Goal: Task Accomplishment & Management: Manage account settings

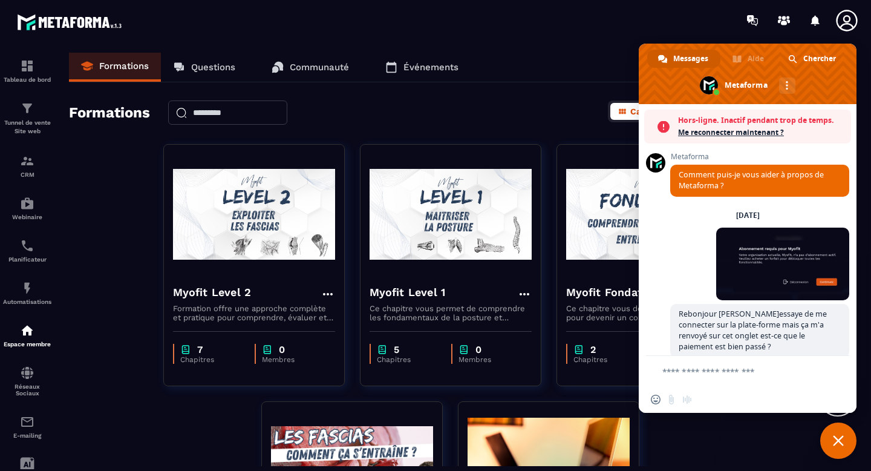
scroll to position [7596, 0]
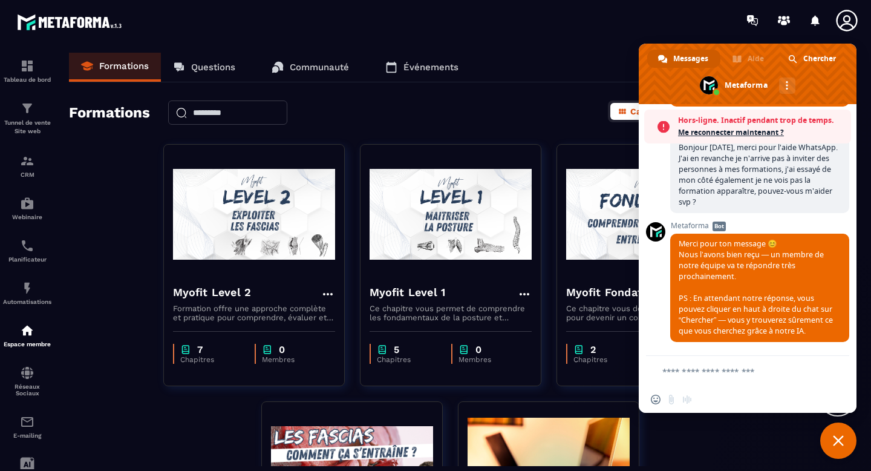
click at [706, 135] on span "Me reconnecter maintenant ?" at bounding box center [761, 132] width 167 height 12
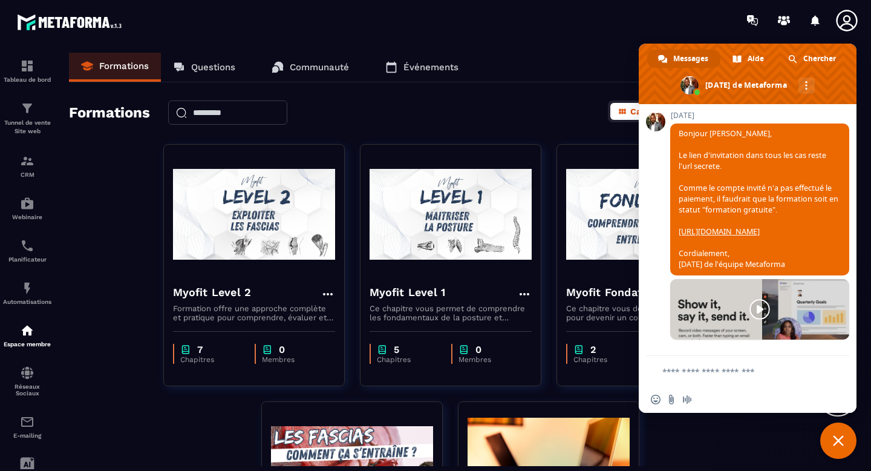
scroll to position [7850, 0]
click at [732, 227] on link "[URL][DOMAIN_NAME]" at bounding box center [719, 231] width 81 height 10
click at [752, 367] on textarea "Entrez votre message..." at bounding box center [739, 371] width 155 height 11
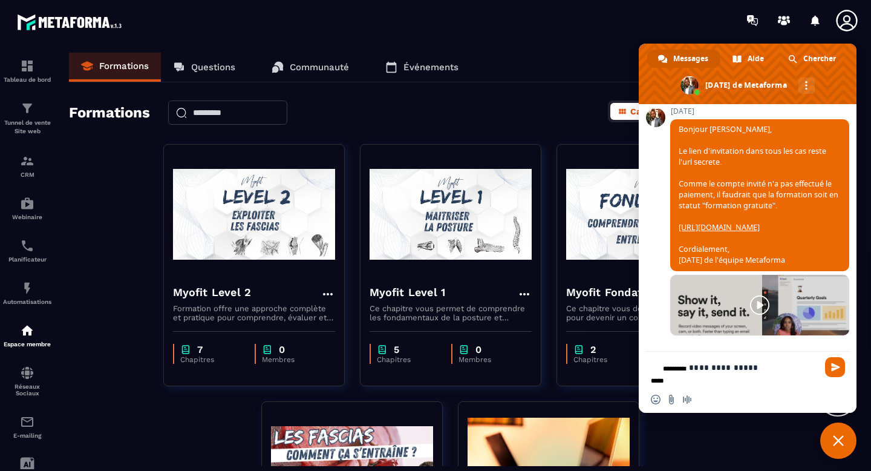
type textarea "**********"
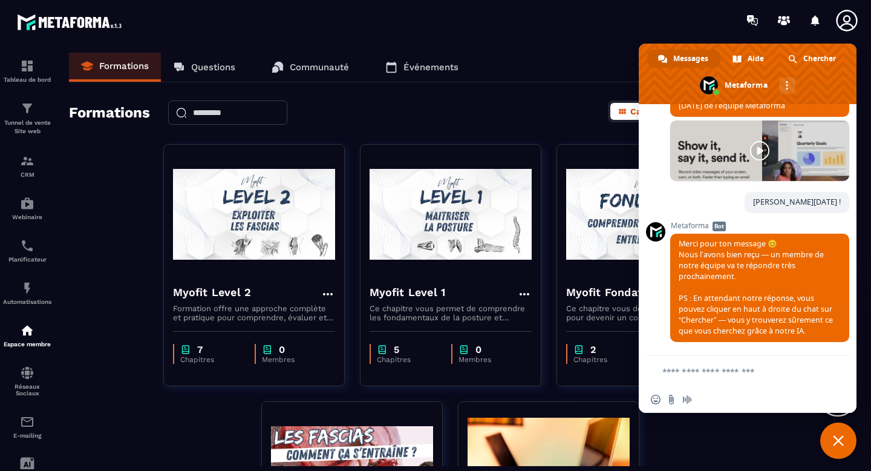
scroll to position [7894, 0]
click at [829, 437] on span "Fermer le chat" at bounding box center [838, 440] width 36 height 36
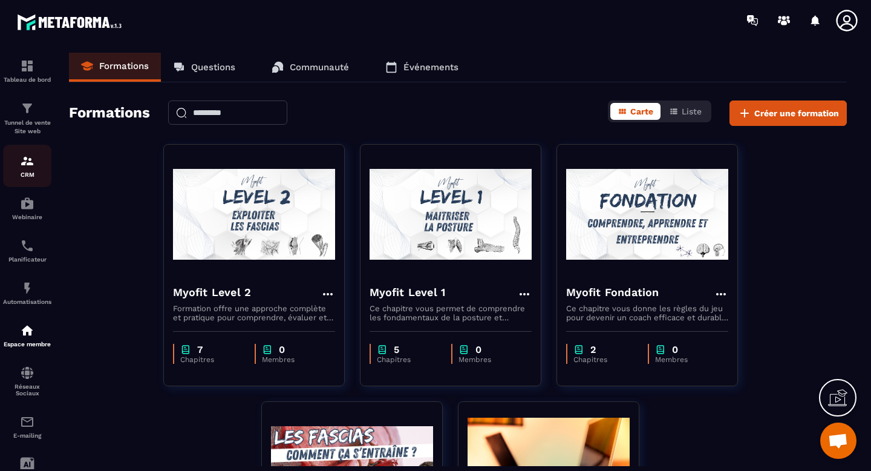
click at [24, 159] on img at bounding box center [27, 161] width 15 height 15
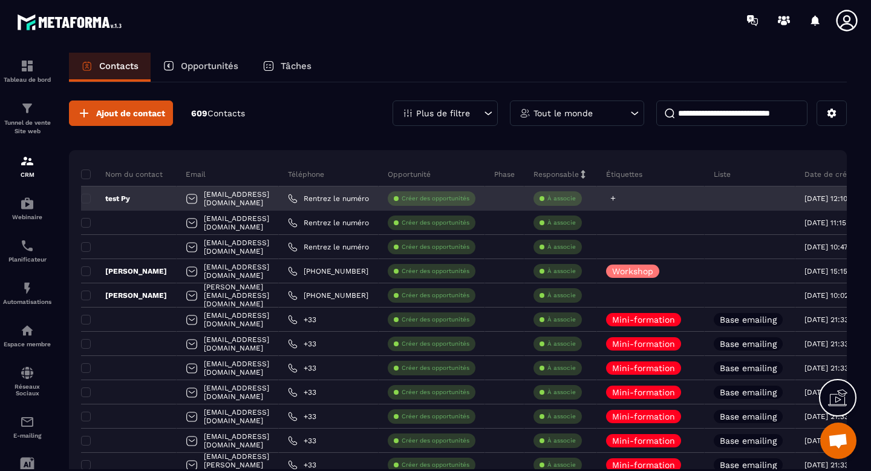
click at [616, 200] on icon at bounding box center [613, 198] width 5 height 5
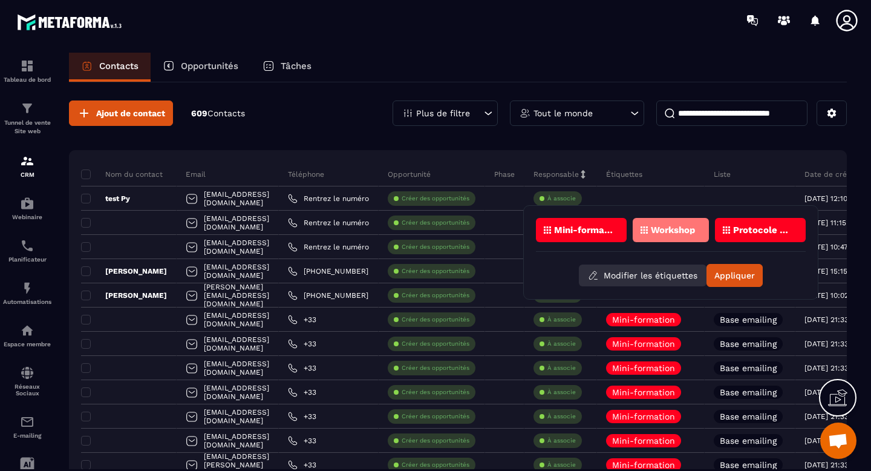
click at [624, 276] on button "Modifier les étiquettes" at bounding box center [643, 275] width 128 height 22
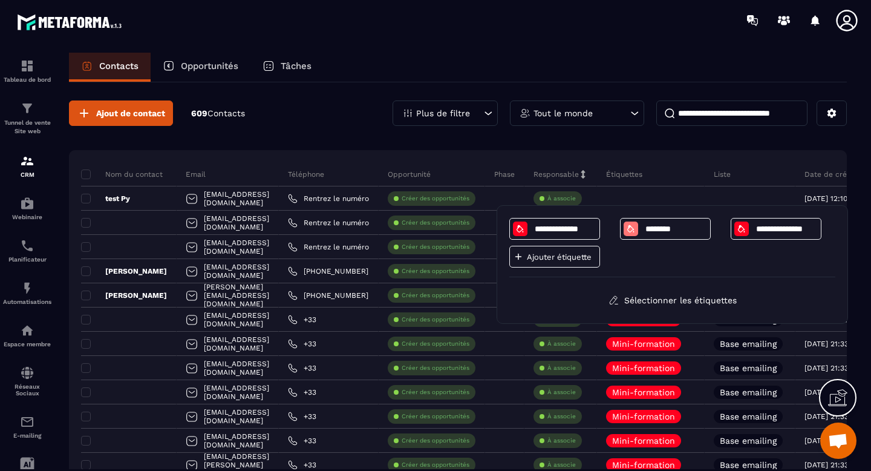
click at [572, 263] on div "Ajouter étiquette" at bounding box center [554, 257] width 91 height 22
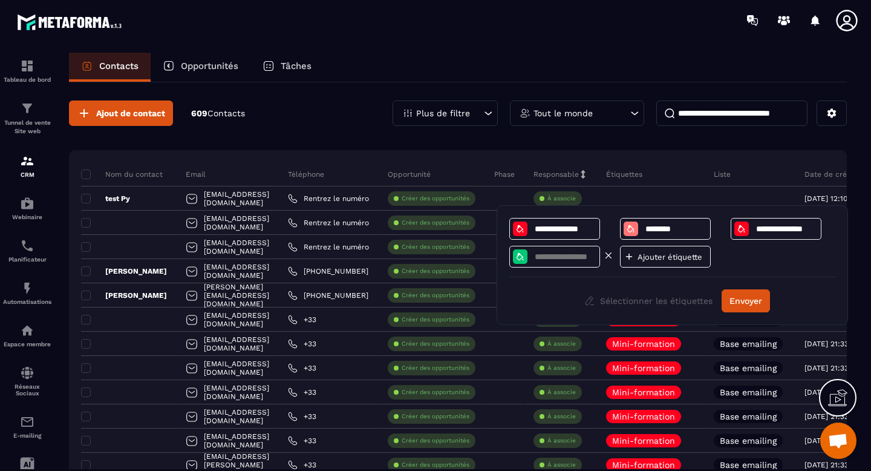
click at [569, 259] on input at bounding box center [564, 257] width 63 height 10
type input "***"
click at [630, 256] on icon at bounding box center [629, 256] width 11 height 11
click at [660, 256] on input at bounding box center [675, 257] width 63 height 10
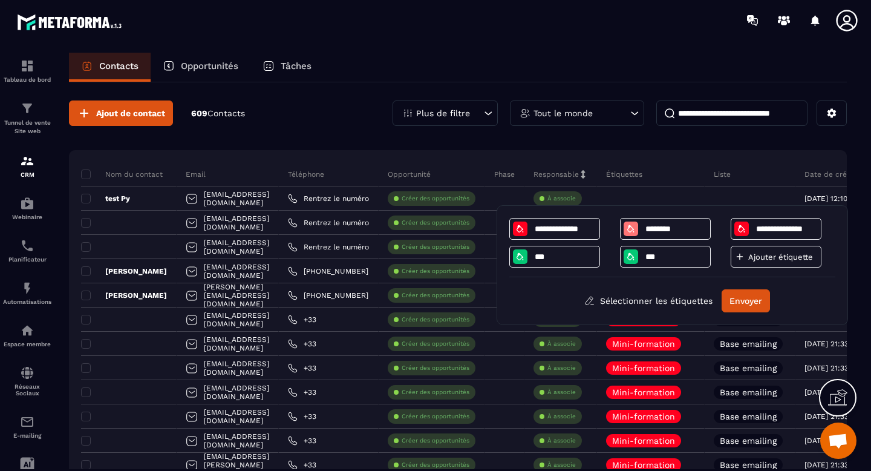
type input "***"
click at [754, 258] on p "Ajouter étiquette" at bounding box center [780, 256] width 65 height 9
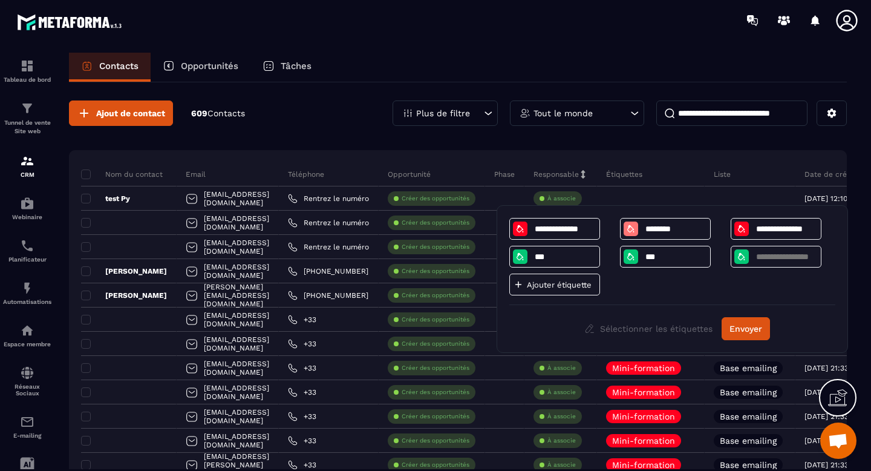
click at [755, 258] on input at bounding box center [786, 257] width 63 height 10
type input "**********"
click at [538, 285] on p "Ajouter étiquette" at bounding box center [559, 284] width 65 height 9
click at [538, 285] on input at bounding box center [564, 284] width 63 height 10
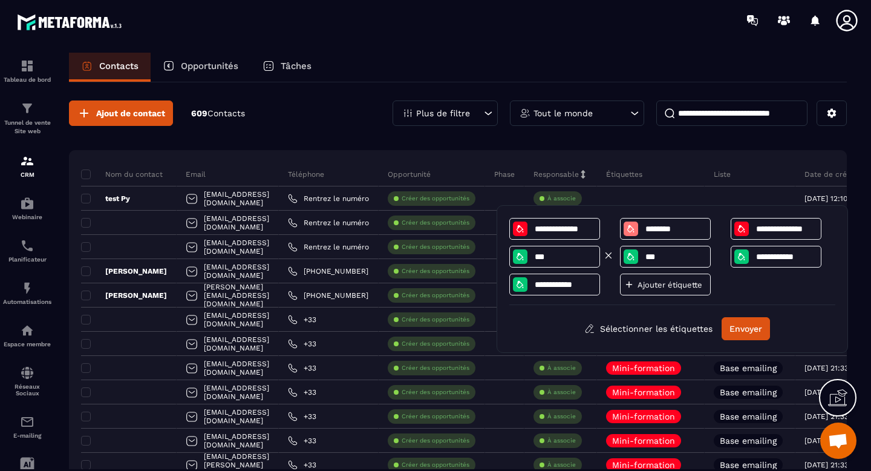
type input "**********"
click at [559, 256] on input "***" at bounding box center [564, 257] width 63 height 10
click at [737, 330] on button "Envoyer" at bounding box center [746, 328] width 48 height 23
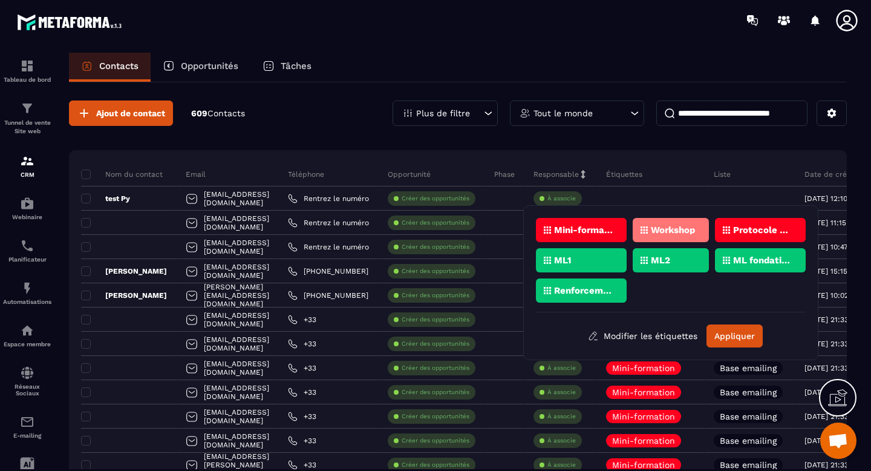
click at [577, 261] on div "ML1" at bounding box center [581, 260] width 91 height 24
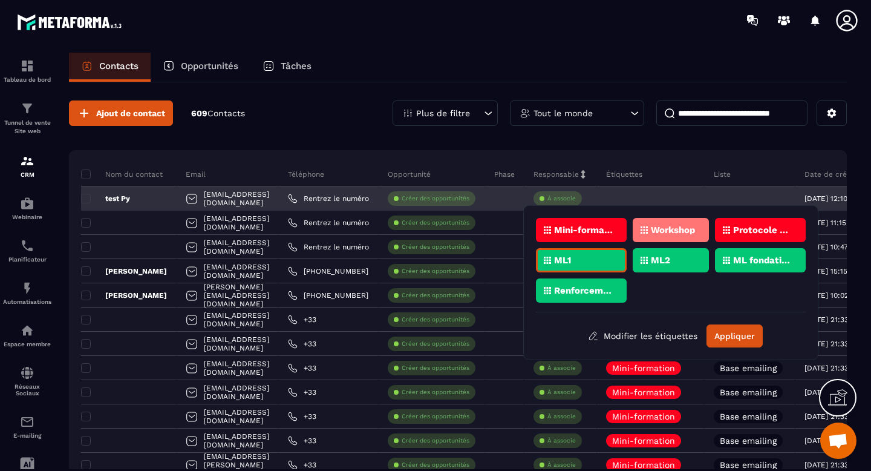
click at [270, 198] on div "[EMAIL_ADDRESS][DOMAIN_NAME]" at bounding box center [228, 198] width 102 height 24
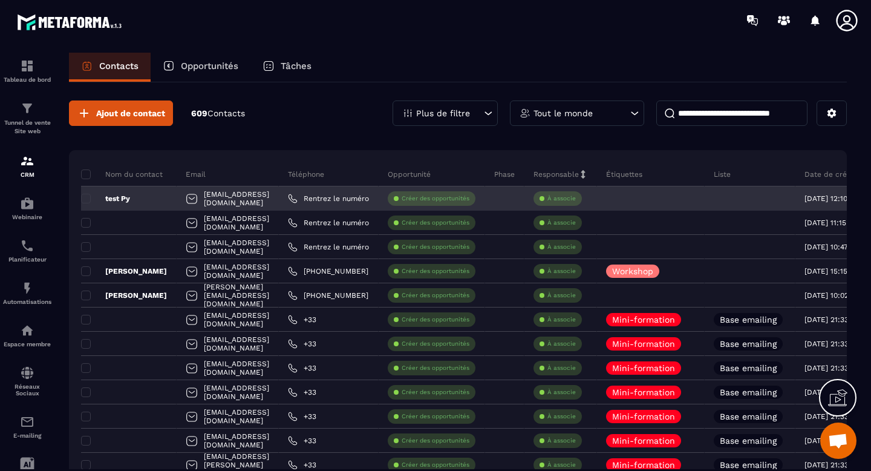
click at [189, 200] on div at bounding box center [192, 199] width 12 height 23
click at [250, 195] on div "[EMAIL_ADDRESS][DOMAIN_NAME]" at bounding box center [228, 198] width 102 height 24
click at [122, 199] on p "test Py" at bounding box center [105, 199] width 49 height 10
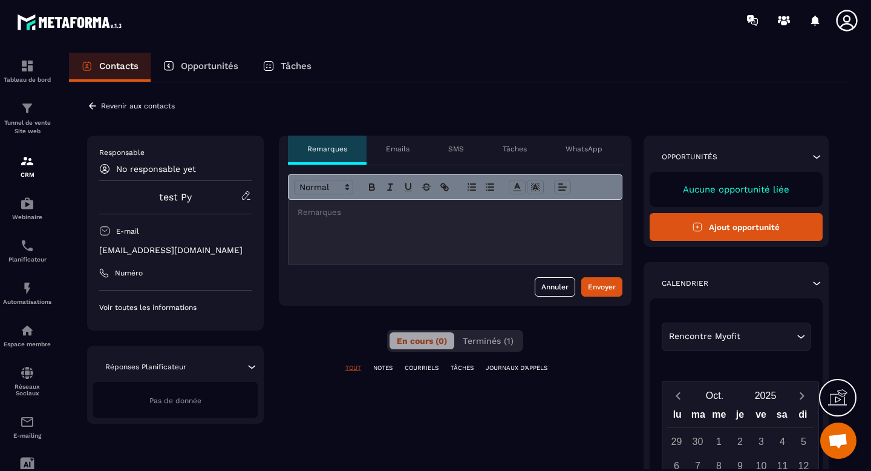
click at [584, 148] on p "WhatsApp" at bounding box center [583, 149] width 37 height 10
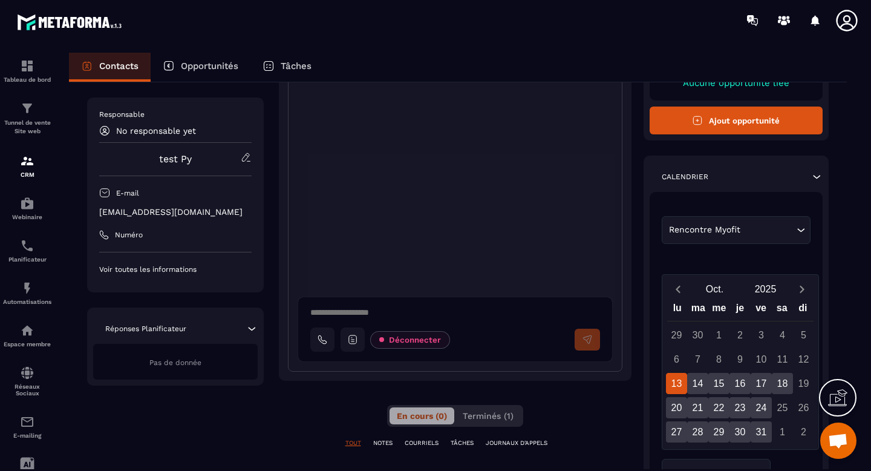
scroll to position [105, 0]
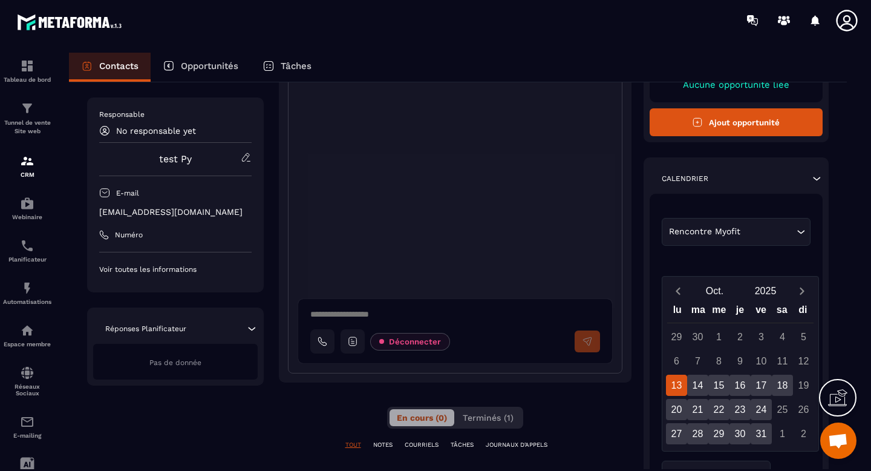
click at [806, 230] on icon "Search for option" at bounding box center [801, 232] width 12 height 12
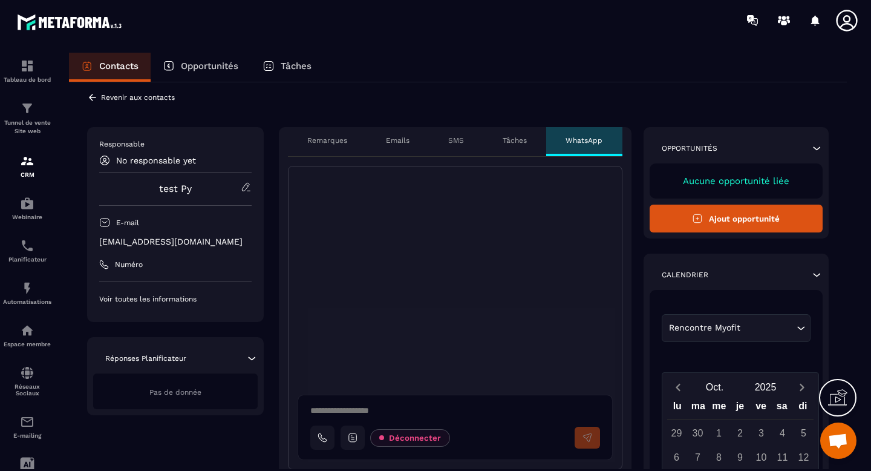
scroll to position [0, 0]
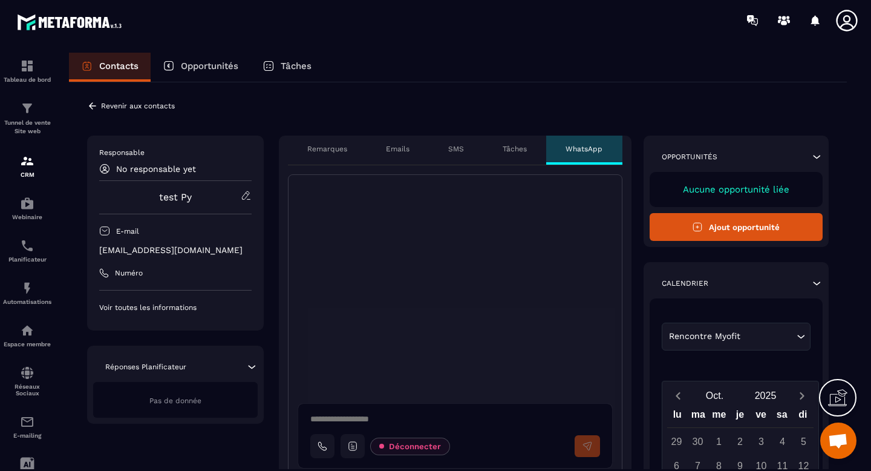
click at [122, 109] on p "Revenir aux contacts" at bounding box center [138, 106] width 74 height 8
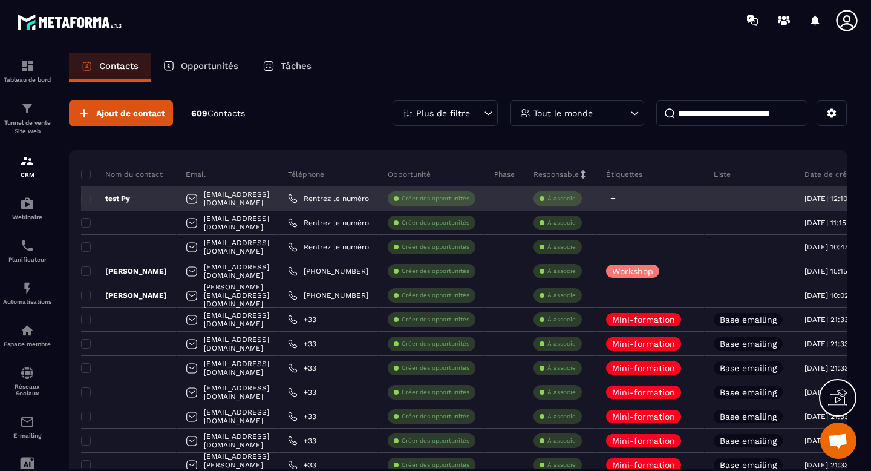
click at [616, 198] on icon at bounding box center [613, 198] width 5 height 5
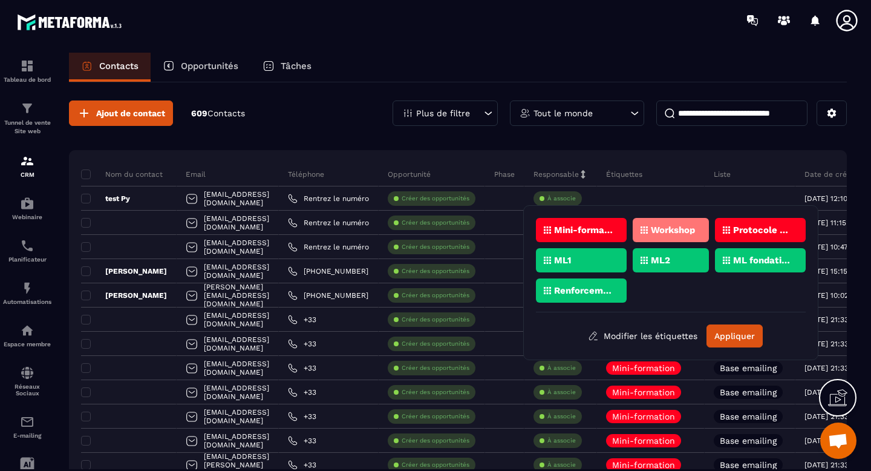
click at [583, 262] on div "ML1" at bounding box center [581, 260] width 91 height 24
click at [682, 263] on div "ML2" at bounding box center [671, 260] width 76 height 24
click at [781, 265] on div "ML fondation" at bounding box center [760, 260] width 91 height 24
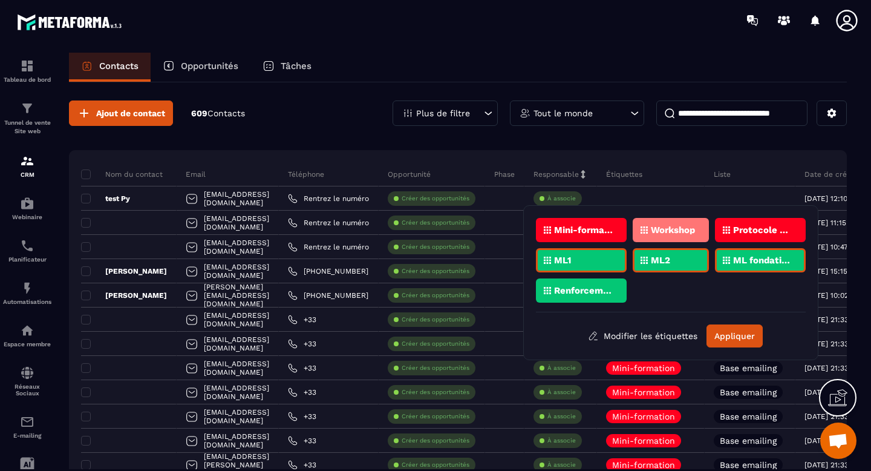
click at [587, 291] on p "Renforcement" at bounding box center [583, 290] width 59 height 8
click at [739, 339] on button "Appliquer" at bounding box center [734, 335] width 56 height 23
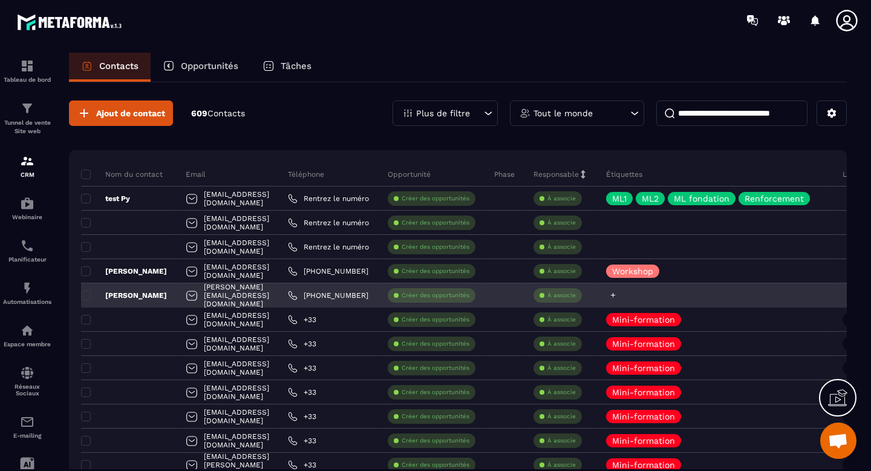
click at [617, 296] on icon at bounding box center [613, 295] width 8 height 8
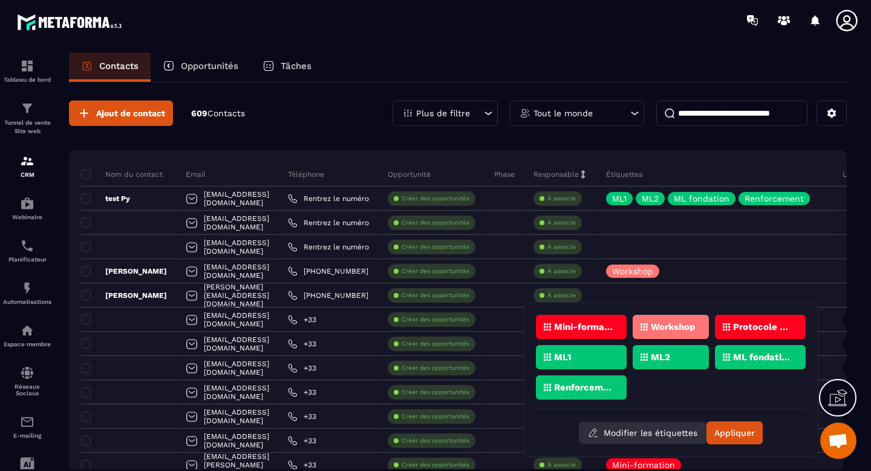
click at [669, 431] on button "Modifier les étiquettes" at bounding box center [643, 433] width 128 height 22
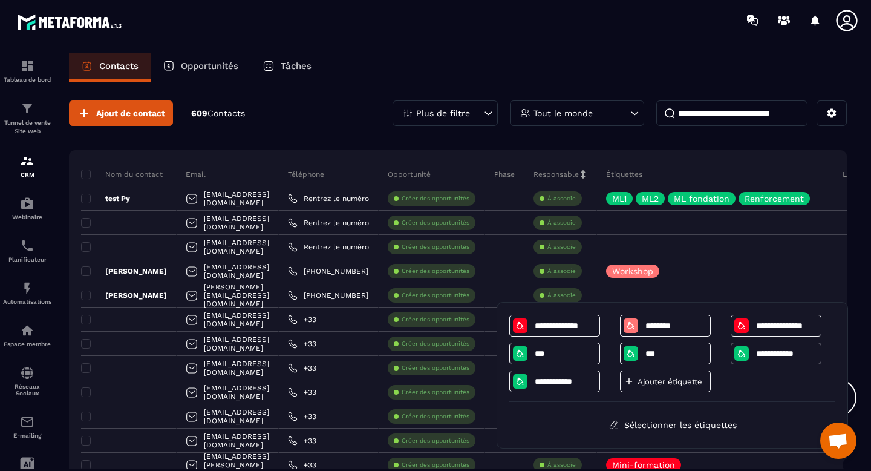
click at [668, 384] on p "Ajouter étiquette" at bounding box center [669, 381] width 65 height 9
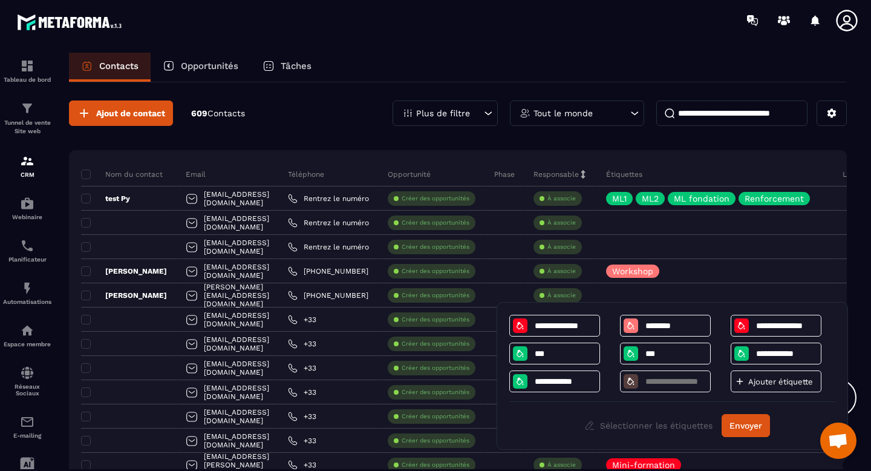
click at [668, 384] on input at bounding box center [675, 381] width 63 height 10
type input "********"
click at [631, 383] on icon at bounding box center [631, 381] width 10 height 10
click at [628, 381] on icon at bounding box center [631, 381] width 10 height 10
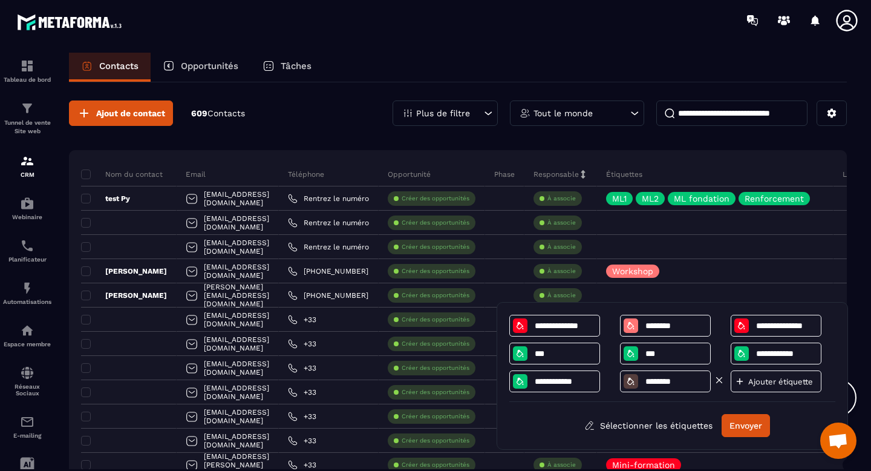
click at [628, 381] on icon at bounding box center [631, 381] width 10 height 10
click at [635, 382] on div at bounding box center [631, 381] width 15 height 15
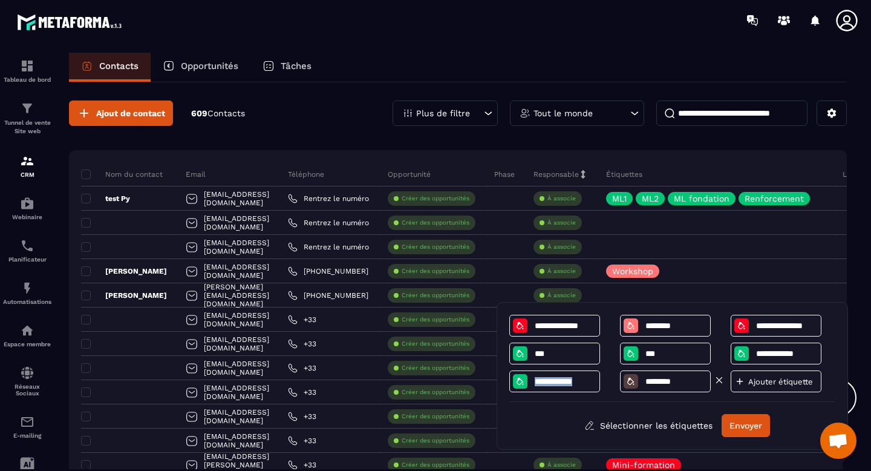
click at [627, 382] on icon at bounding box center [631, 381] width 10 height 10
click at [734, 429] on button "Envoyer" at bounding box center [746, 425] width 48 height 23
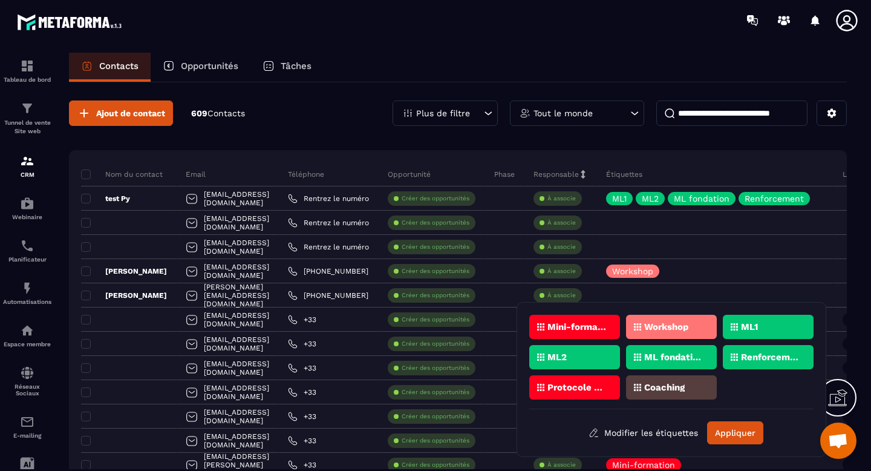
click at [656, 389] on p "Coaching" at bounding box center [664, 387] width 41 height 8
click at [636, 388] on icon at bounding box center [637, 386] width 7 height 7
click at [729, 437] on button "Appliquer" at bounding box center [735, 432] width 56 height 23
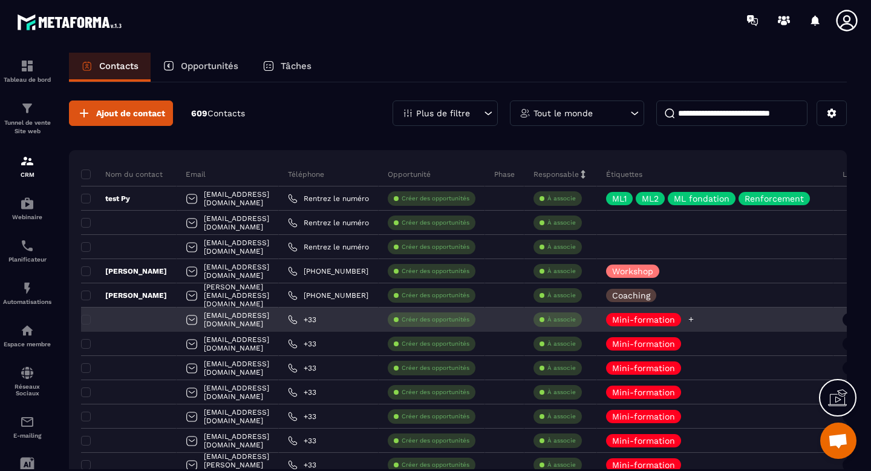
click at [695, 320] on icon at bounding box center [691, 319] width 8 height 8
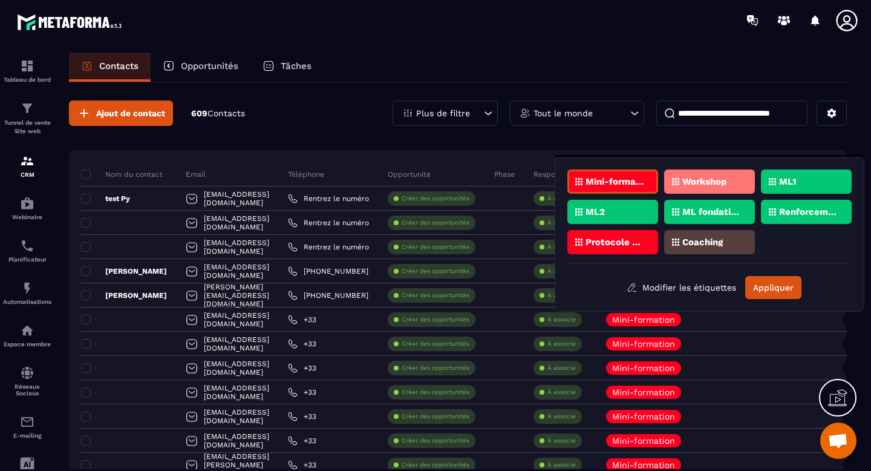
click at [706, 244] on p "Coaching" at bounding box center [702, 242] width 41 height 8
click at [627, 183] on p "Mini-formation" at bounding box center [614, 181] width 59 height 8
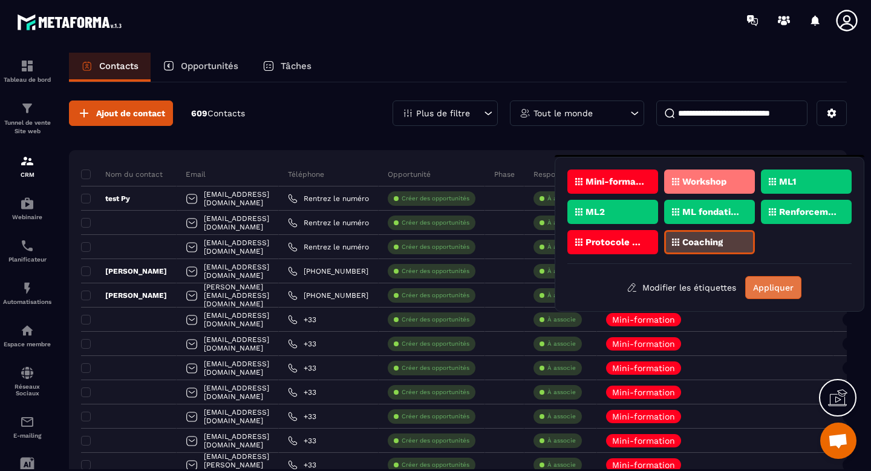
click at [780, 290] on button "Appliquer" at bounding box center [773, 287] width 56 height 23
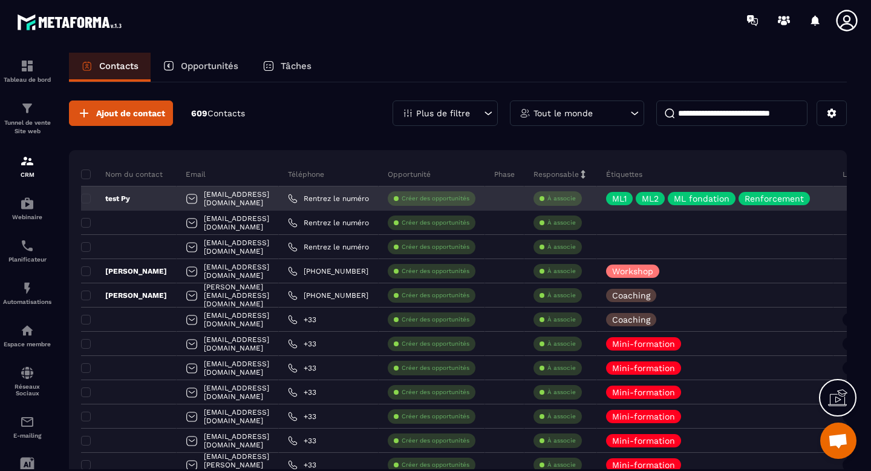
click at [469, 200] on p "Créer des opportunités" at bounding box center [436, 198] width 68 height 8
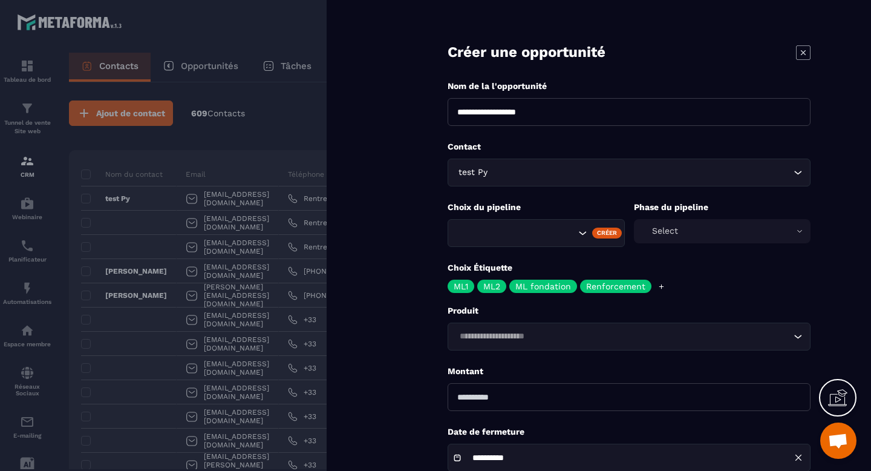
click at [581, 109] on input "**********" at bounding box center [629, 112] width 363 height 28
click at [407, 220] on form "**********" at bounding box center [629, 274] width 484 height 549
click at [803, 53] on icon at bounding box center [803, 52] width 15 height 15
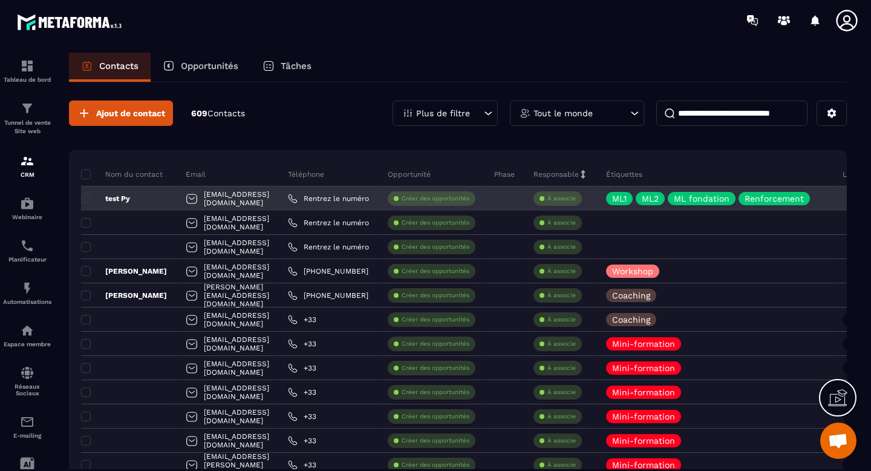
click at [576, 198] on p "À associe" at bounding box center [561, 198] width 28 height 8
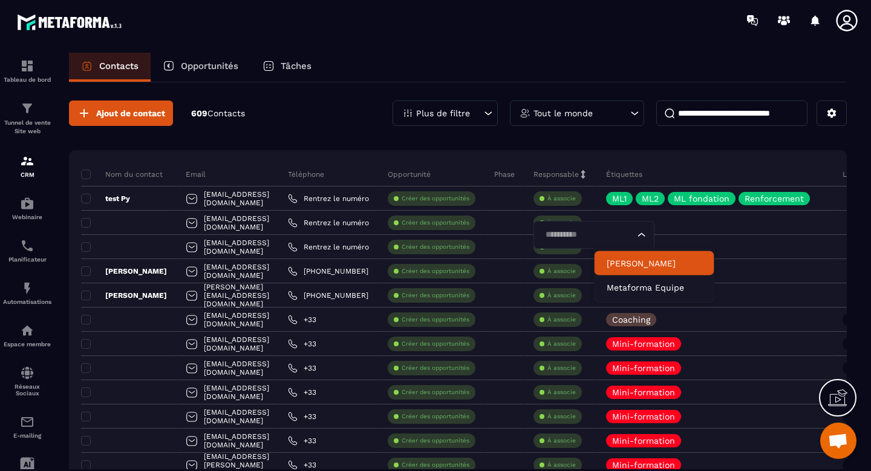
click at [630, 261] on p "[PERSON_NAME]" at bounding box center [655, 263] width 96 height 12
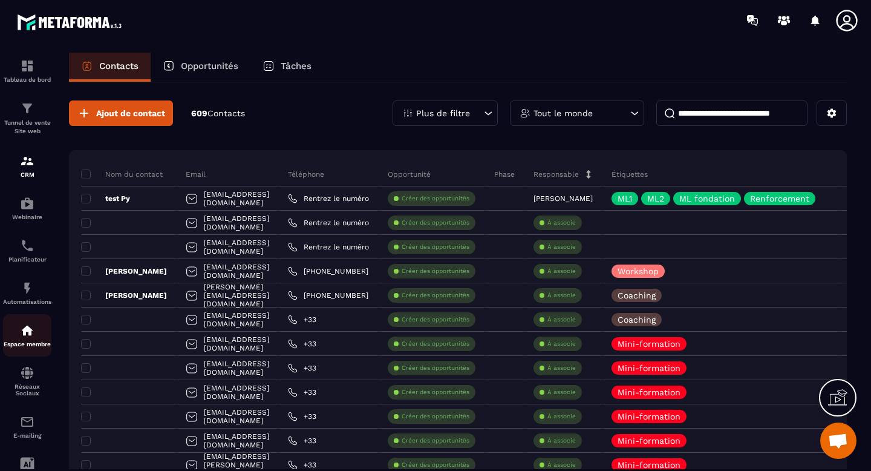
click at [24, 337] on img at bounding box center [27, 330] width 15 height 15
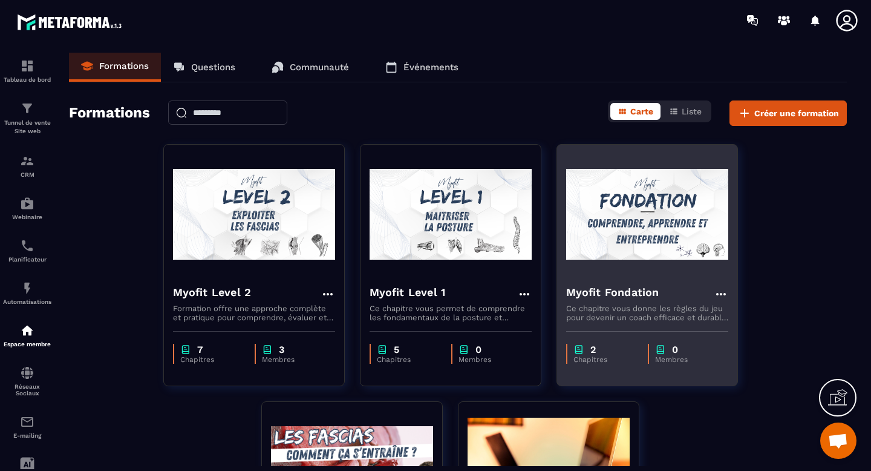
click at [634, 241] on img at bounding box center [647, 214] width 162 height 121
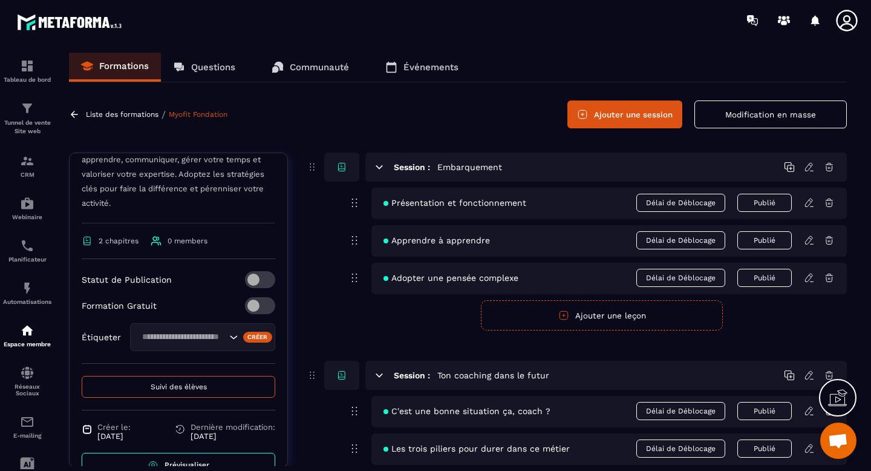
scroll to position [246, 0]
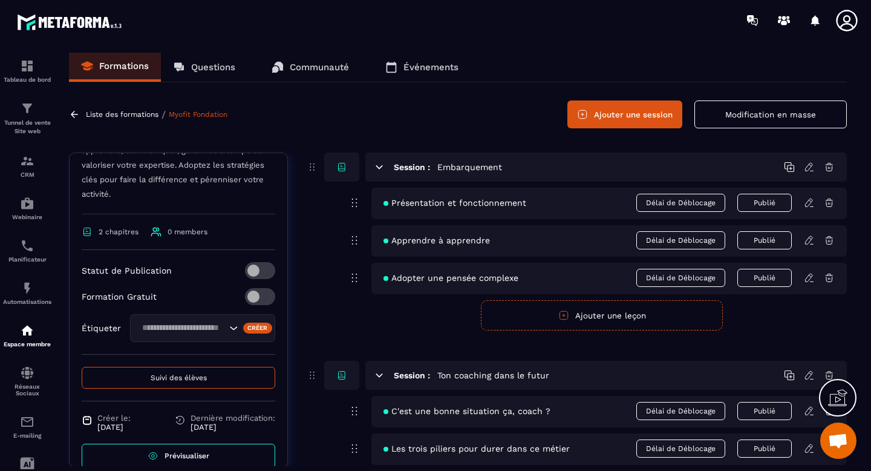
click at [200, 330] on input "Search for option" at bounding box center [182, 327] width 88 height 13
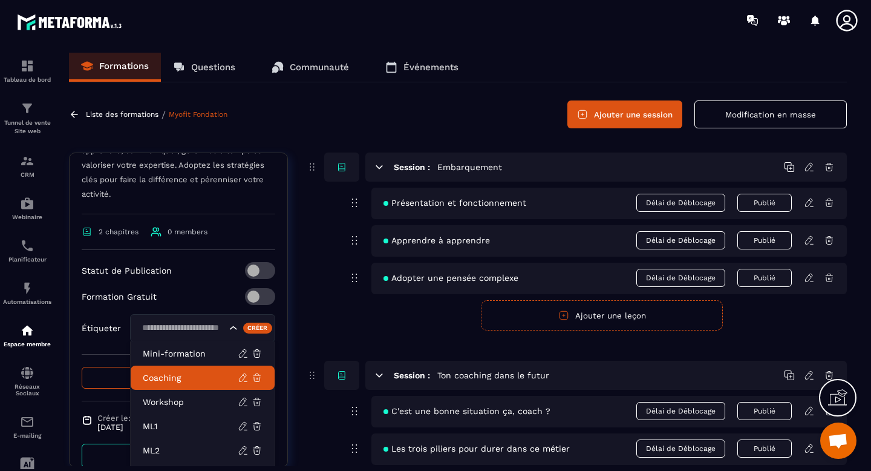
scroll to position [314, 0]
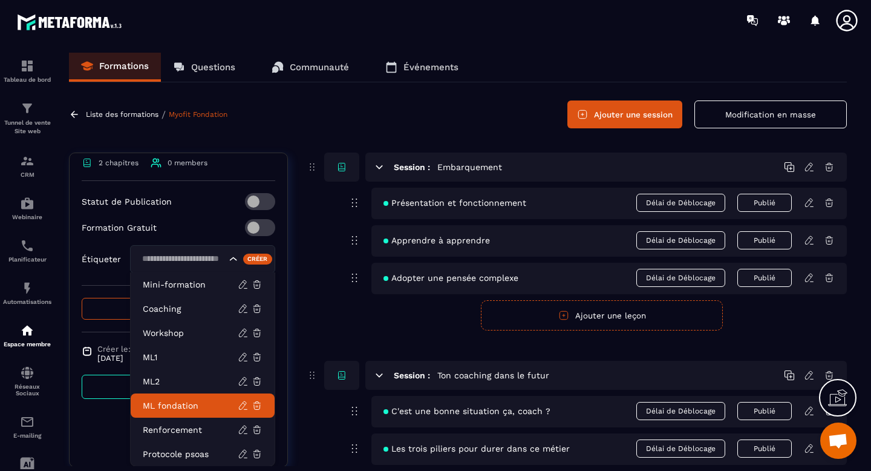
click at [190, 397] on li "ML fondation" at bounding box center [203, 405] width 144 height 24
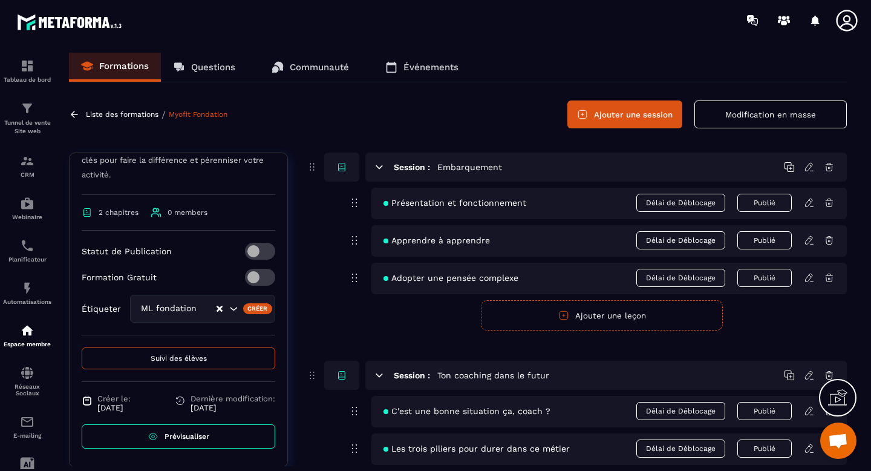
scroll to position [265, 0]
click at [264, 278] on span at bounding box center [260, 277] width 30 height 17
click at [137, 117] on p "Liste des formations" at bounding box center [122, 114] width 73 height 8
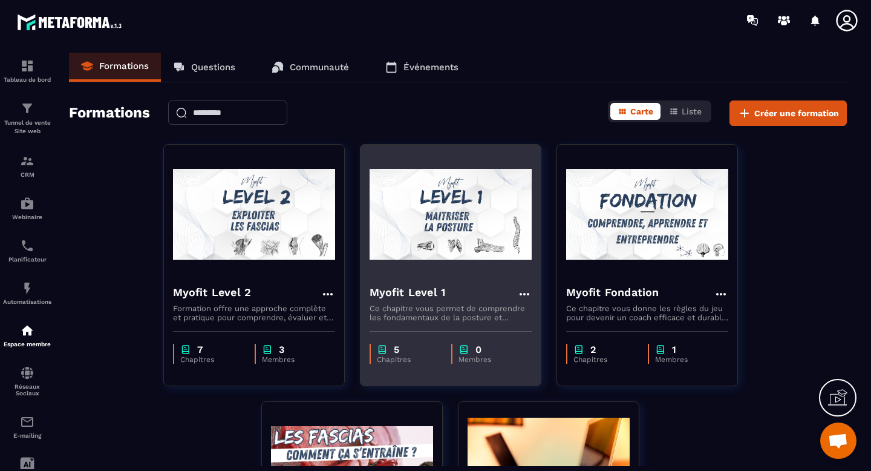
click at [474, 226] on img at bounding box center [451, 214] width 162 height 121
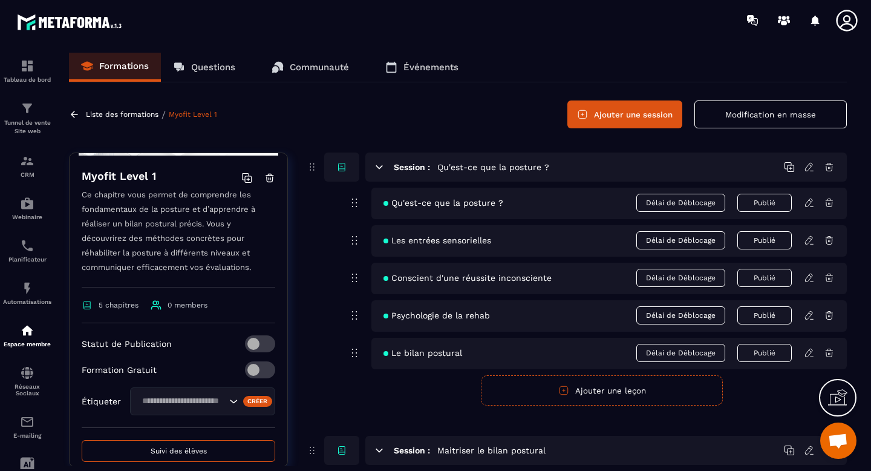
scroll to position [207, 0]
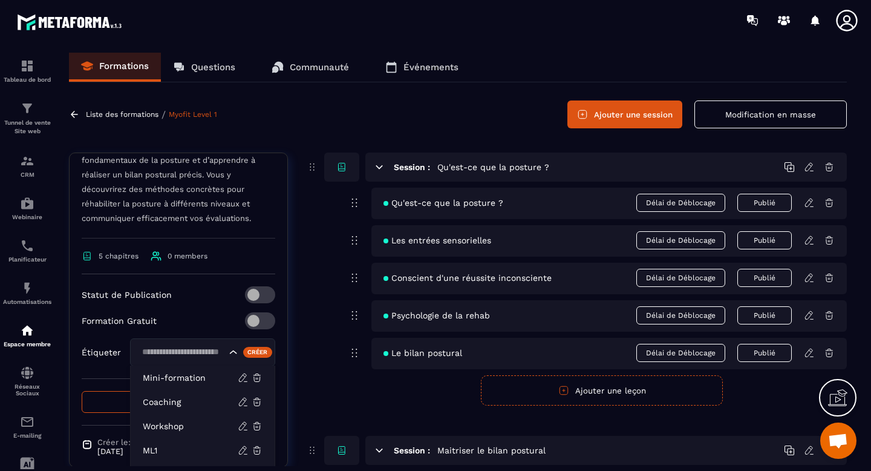
click at [181, 362] on div "Search for option" at bounding box center [202, 352] width 145 height 28
click at [166, 448] on p "ML1" at bounding box center [190, 450] width 95 height 12
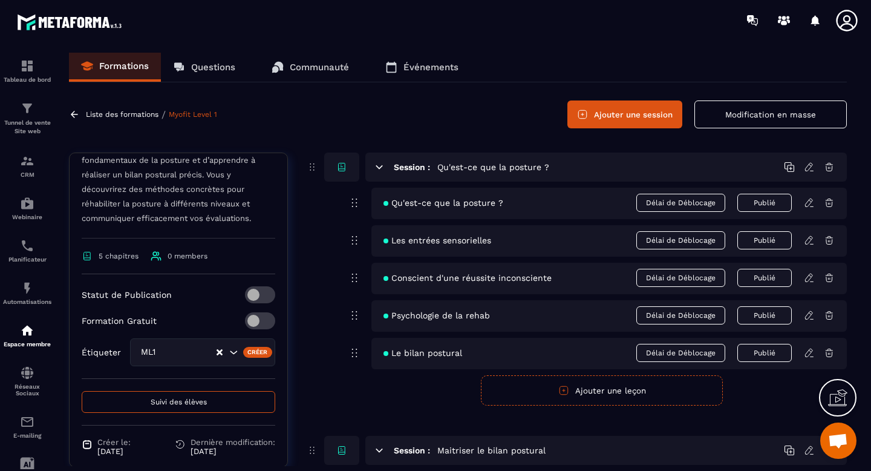
click at [264, 322] on span at bounding box center [260, 320] width 30 height 17
click at [126, 116] on p "Liste des formations" at bounding box center [122, 114] width 73 height 8
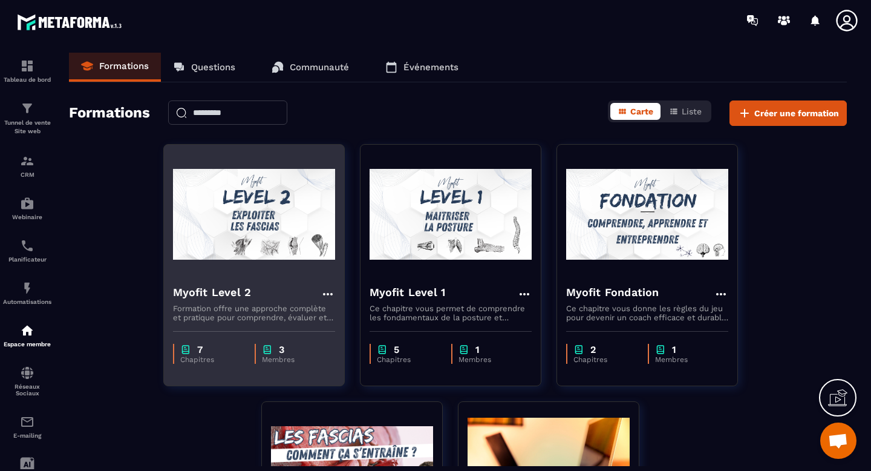
click at [272, 300] on div "Myofit Level 2" at bounding box center [254, 294] width 162 height 20
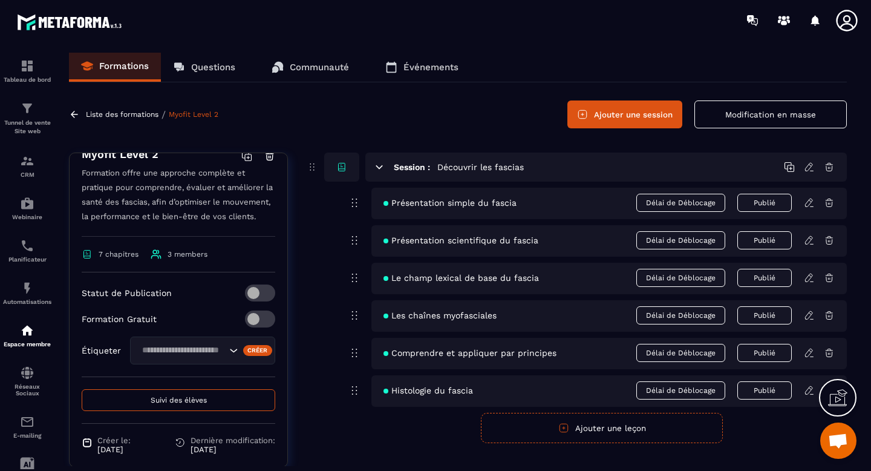
scroll to position [197, 0]
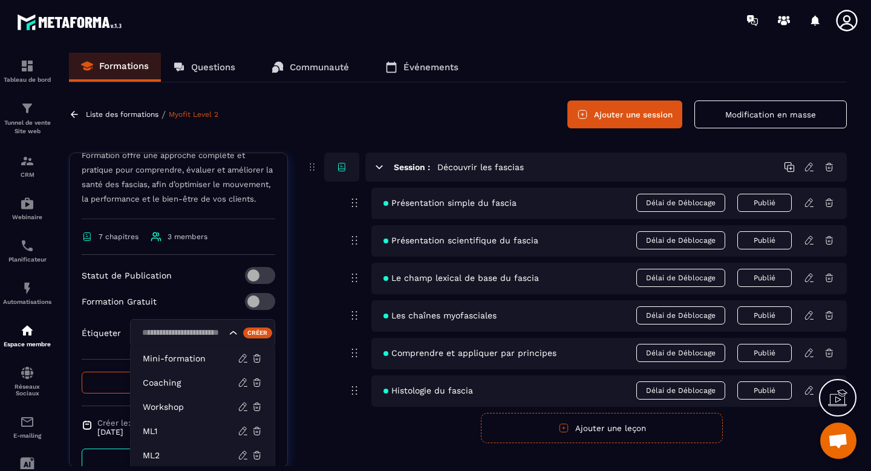
click at [198, 337] on input "Search for option" at bounding box center [182, 332] width 88 height 13
click at [168, 455] on p "ML2" at bounding box center [190, 455] width 95 height 12
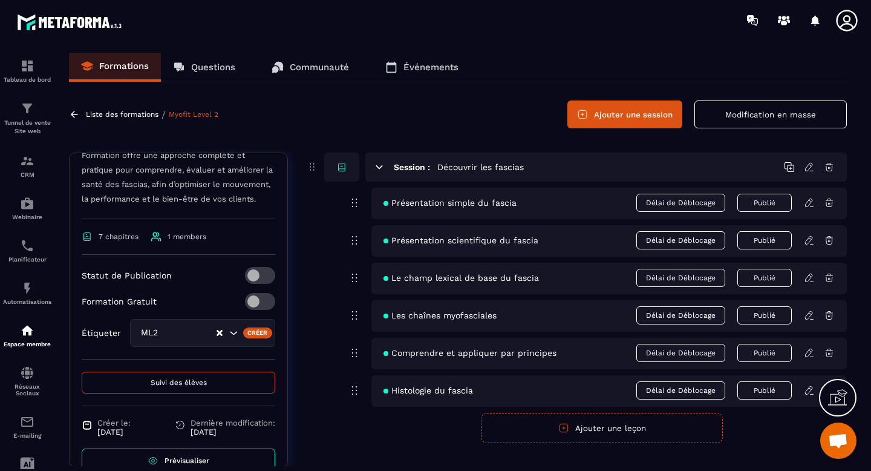
click at [77, 114] on icon at bounding box center [74, 114] width 7 height 7
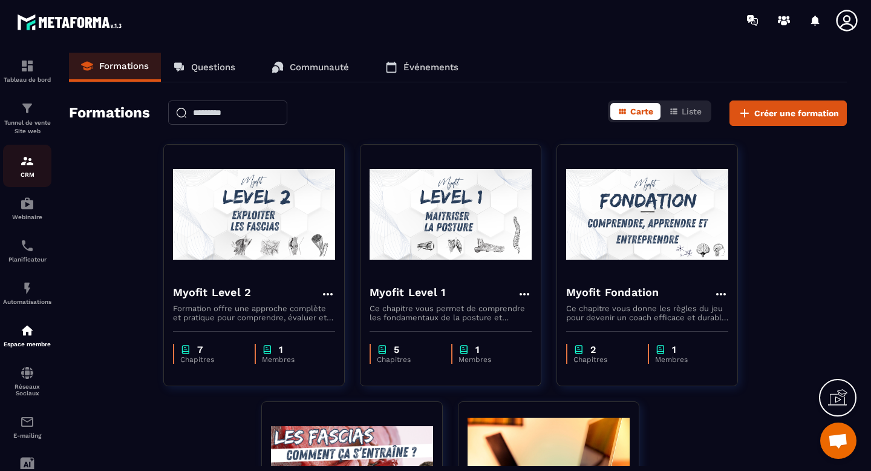
click at [25, 165] on img at bounding box center [27, 161] width 15 height 15
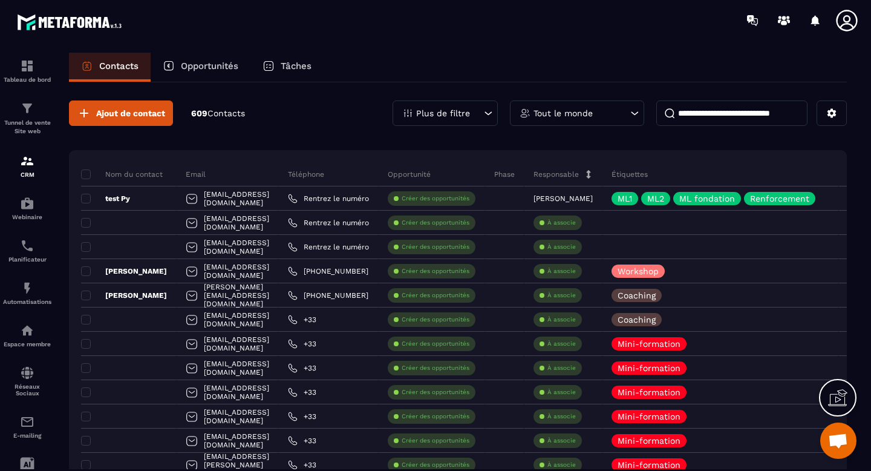
click at [717, 116] on input at bounding box center [731, 112] width 151 height 25
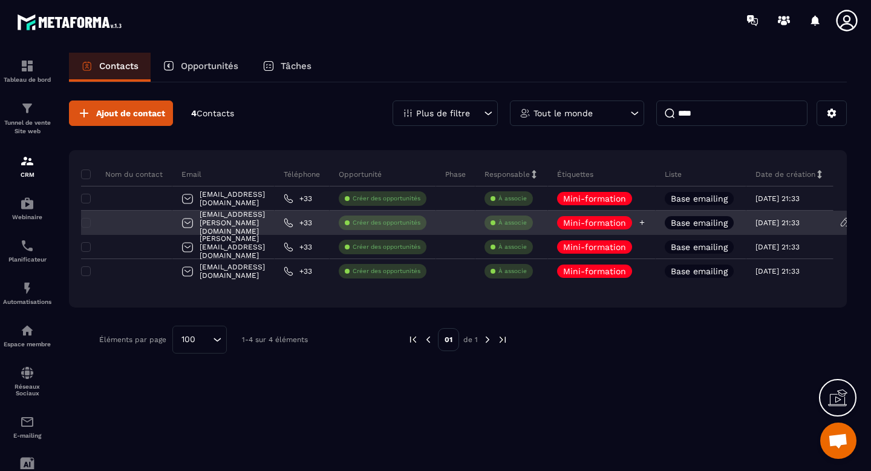
click at [646, 223] on icon at bounding box center [642, 222] width 8 height 8
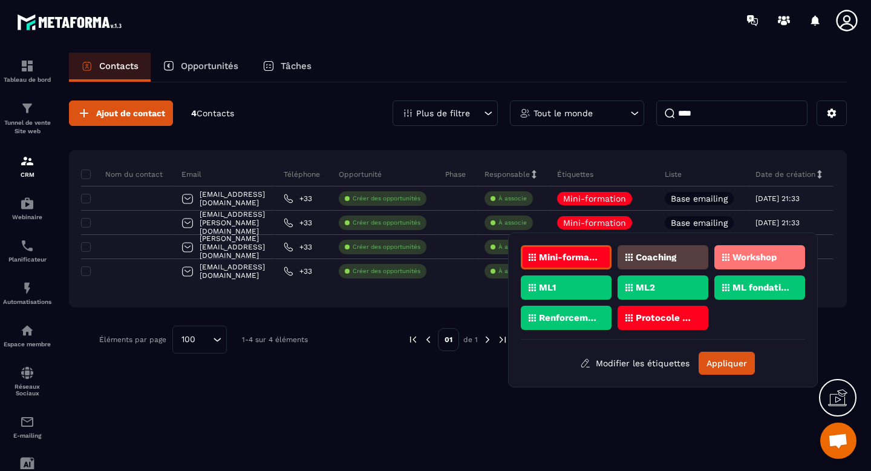
click at [569, 281] on div "ML1" at bounding box center [566, 287] width 91 height 24
click at [644, 290] on p "ML2" at bounding box center [645, 287] width 19 height 8
click at [740, 287] on p "ML fondation" at bounding box center [761, 287] width 59 height 8
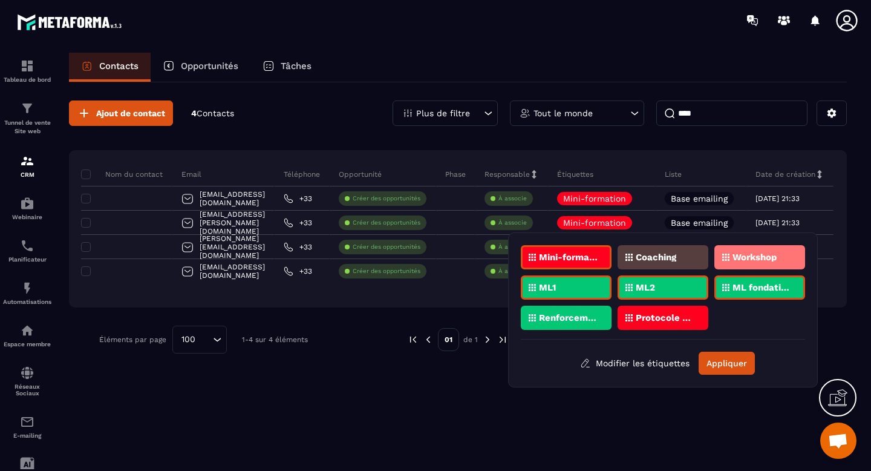
click at [565, 321] on p "Renforcement" at bounding box center [568, 317] width 59 height 8
click at [586, 258] on p "Mini-formation" at bounding box center [568, 257] width 59 height 8
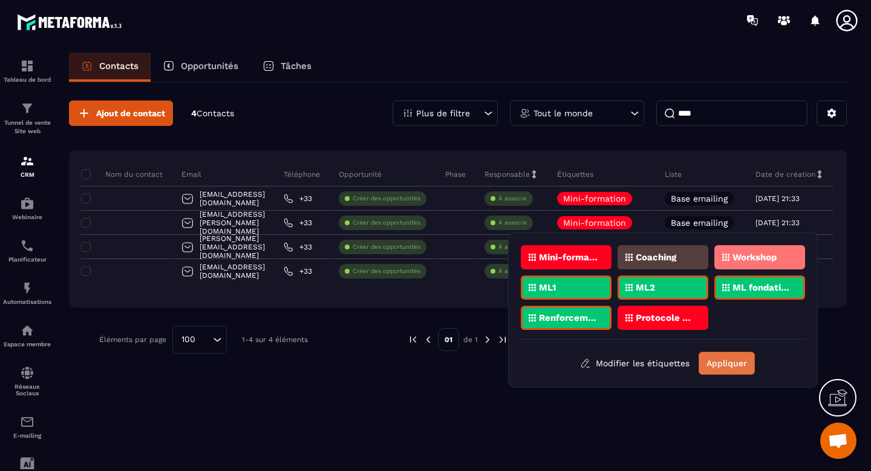
click at [731, 366] on button "Appliquer" at bounding box center [727, 362] width 56 height 23
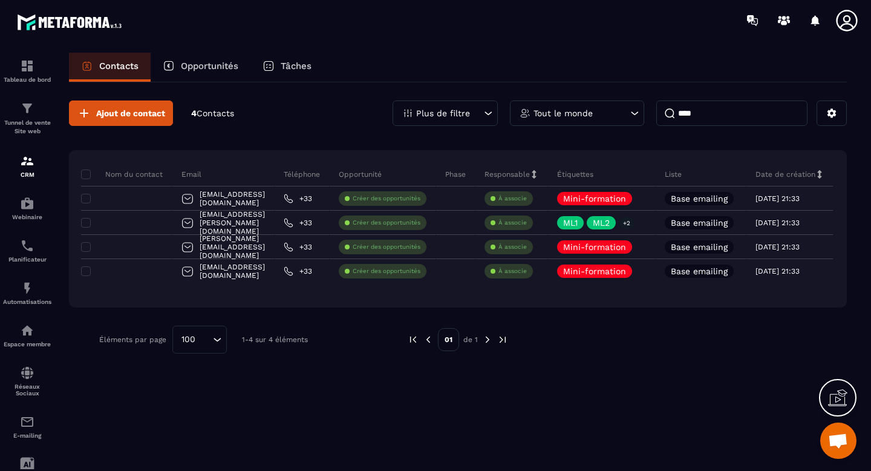
drag, startPoint x: 725, startPoint y: 121, endPoint x: 675, endPoint y: 119, distance: 49.7
click at [674, 119] on input "****" at bounding box center [731, 112] width 151 height 25
click at [679, 116] on input "****" at bounding box center [731, 112] width 151 height 25
drag, startPoint x: 679, startPoint y: 116, endPoint x: 687, endPoint y: 116, distance: 7.9
click at [687, 116] on input "****" at bounding box center [731, 112] width 151 height 25
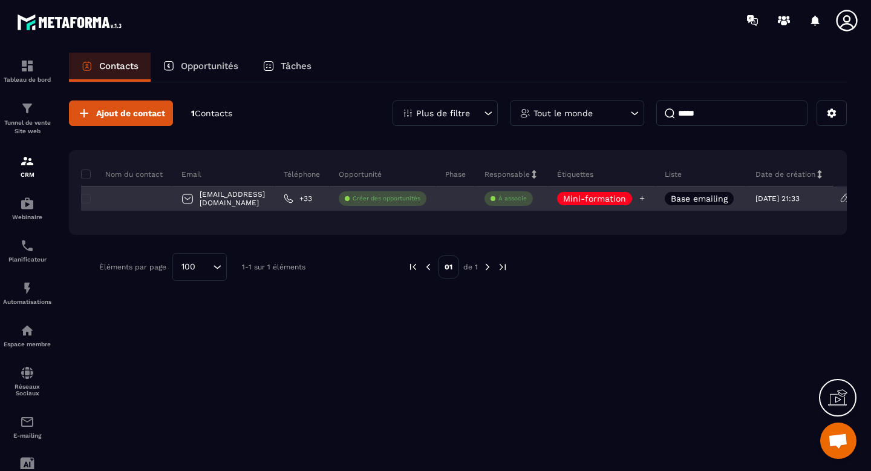
type input "*****"
click at [646, 198] on icon at bounding box center [642, 198] width 8 height 8
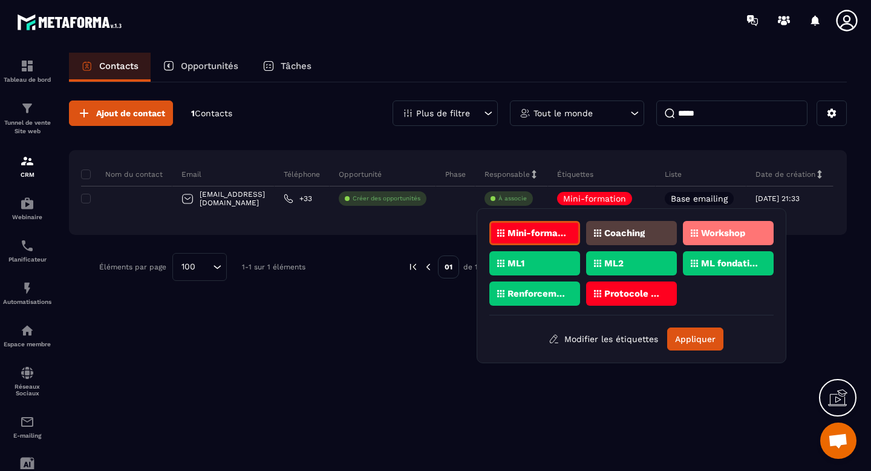
click at [550, 263] on div "ML1" at bounding box center [534, 263] width 91 height 24
click at [593, 263] on div "ML2" at bounding box center [631, 263] width 91 height 24
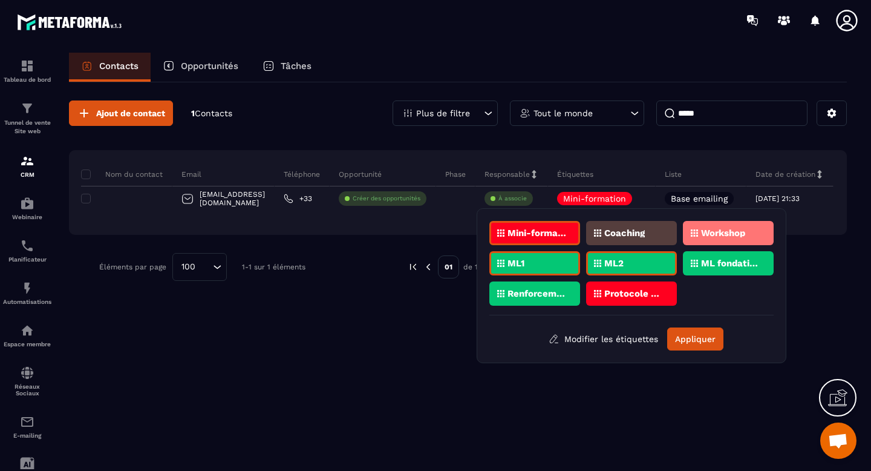
click at [698, 260] on div "ML fondation" at bounding box center [728, 263] width 91 height 24
click at [523, 302] on div "Renforcement" at bounding box center [534, 293] width 91 height 24
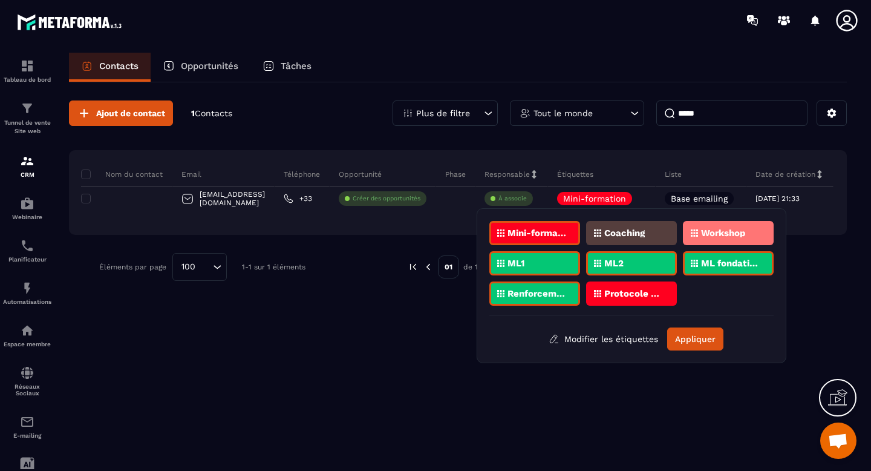
click at [544, 232] on p "Mini-formation" at bounding box center [536, 233] width 59 height 8
click at [688, 337] on button "Appliquer" at bounding box center [695, 338] width 56 height 23
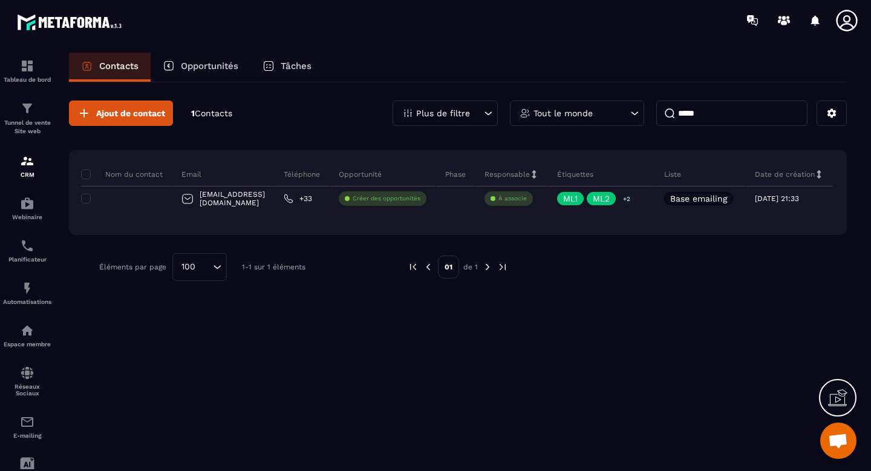
drag, startPoint x: 733, startPoint y: 116, endPoint x: 659, endPoint y: 115, distance: 74.4
click at [659, 115] on input "*****" at bounding box center [731, 112] width 151 height 25
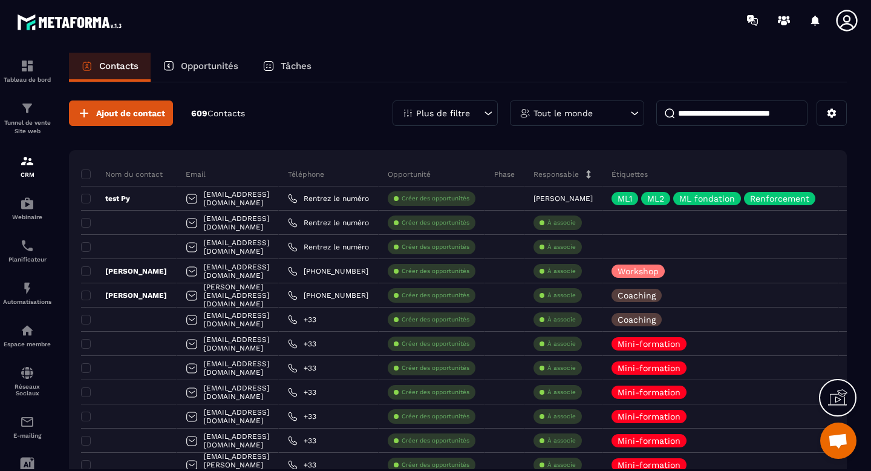
click at [846, 19] on icon at bounding box center [847, 20] width 24 height 24
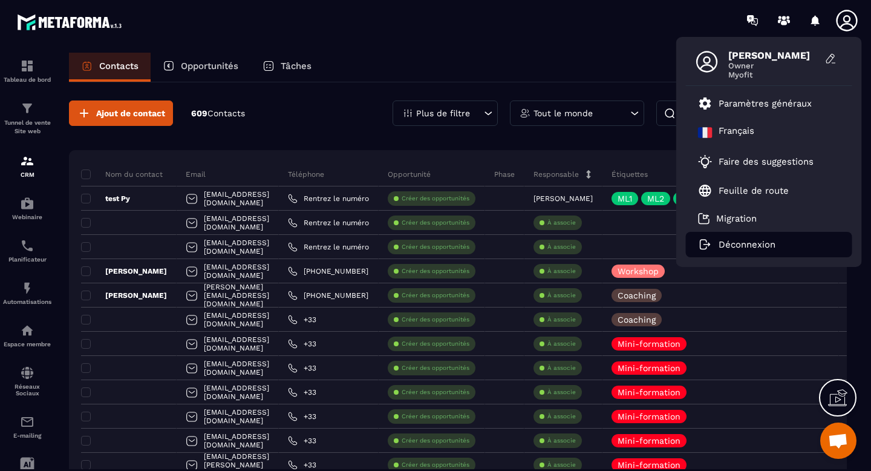
click at [757, 241] on p "Déconnexion" at bounding box center [747, 244] width 57 height 11
